Goal: Information Seeking & Learning: Learn about a topic

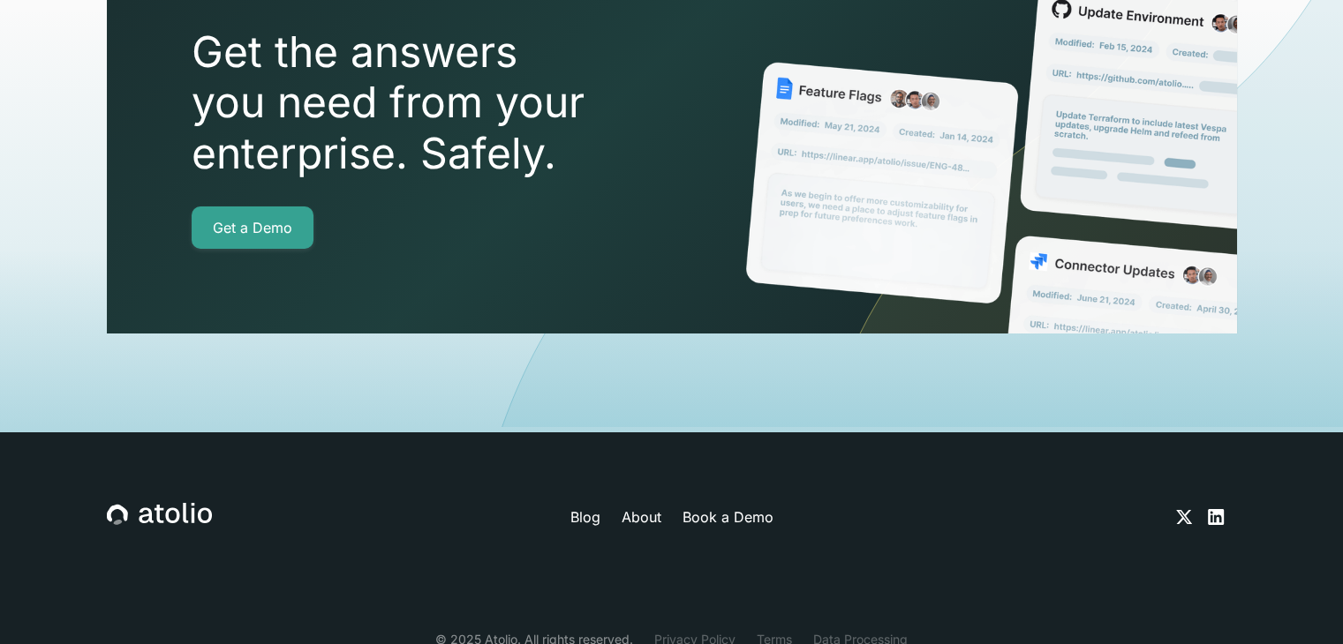
scroll to position [6376, 0]
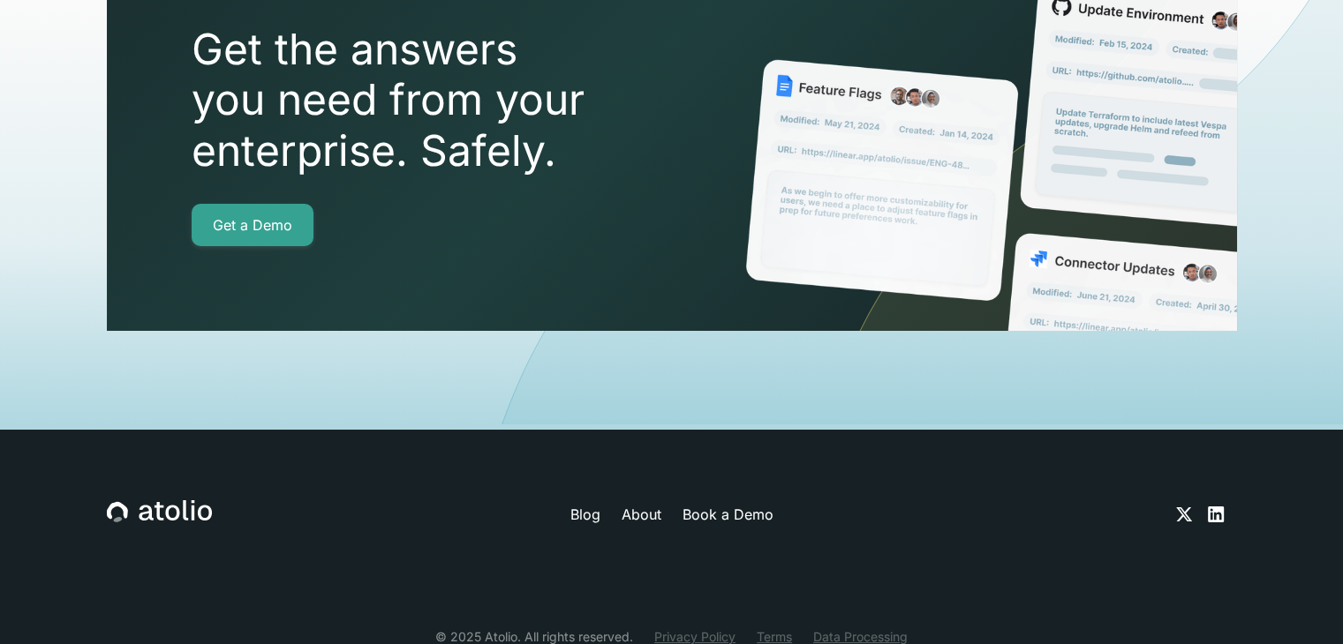
click at [632, 504] on link "About" at bounding box center [641, 514] width 40 height 21
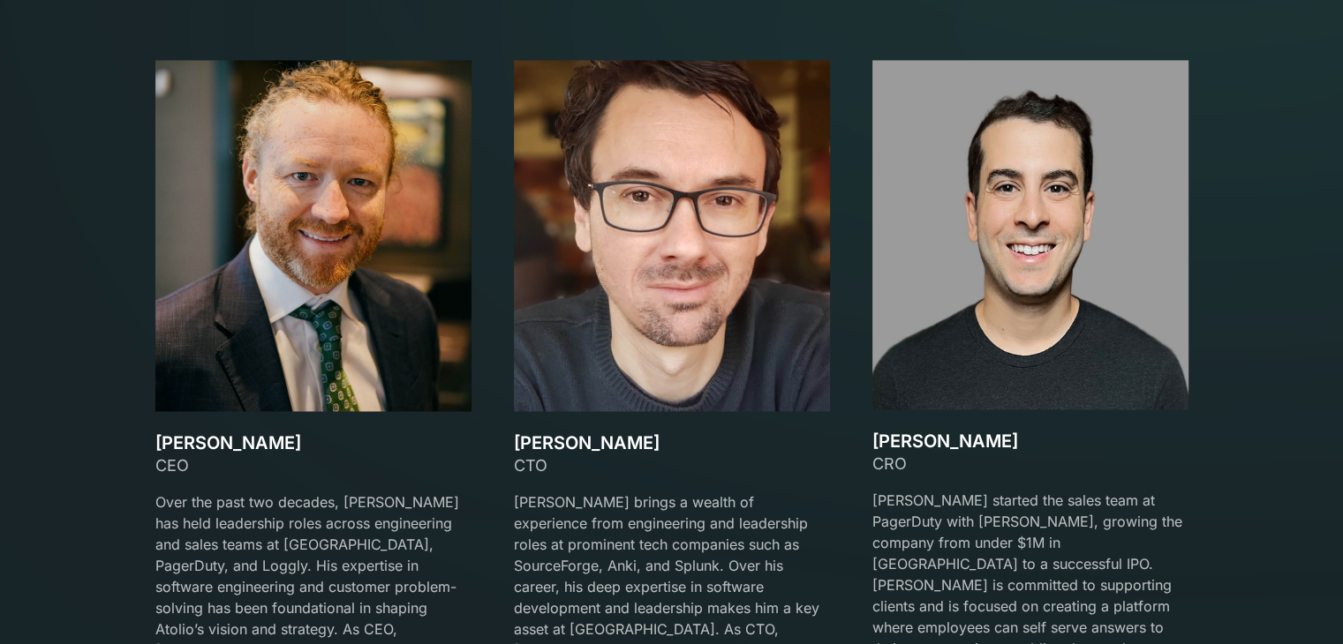
scroll to position [2560, 0]
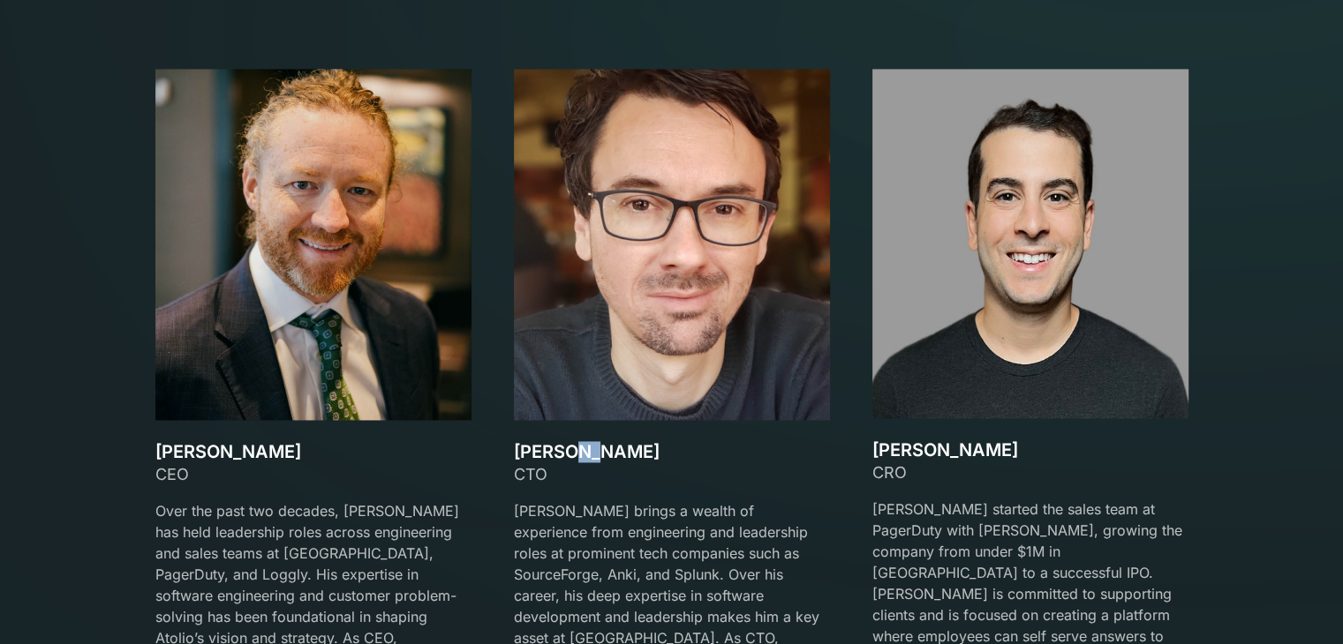
drag, startPoint x: 568, startPoint y: 411, endPoint x: 598, endPoint y: 418, distance: 30.0
click at [598, 441] on h3 "[PERSON_NAME]" at bounding box center [672, 451] width 316 height 21
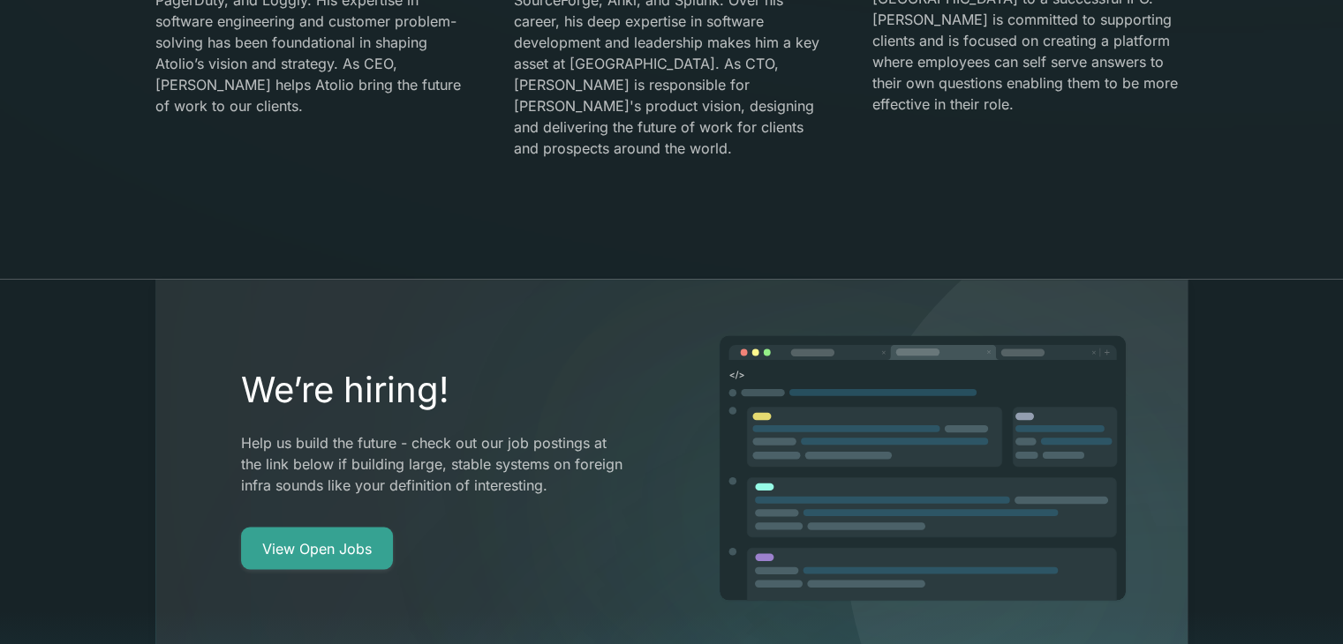
scroll to position [2937, 0]
